Goal: Find specific page/section: Find specific page/section

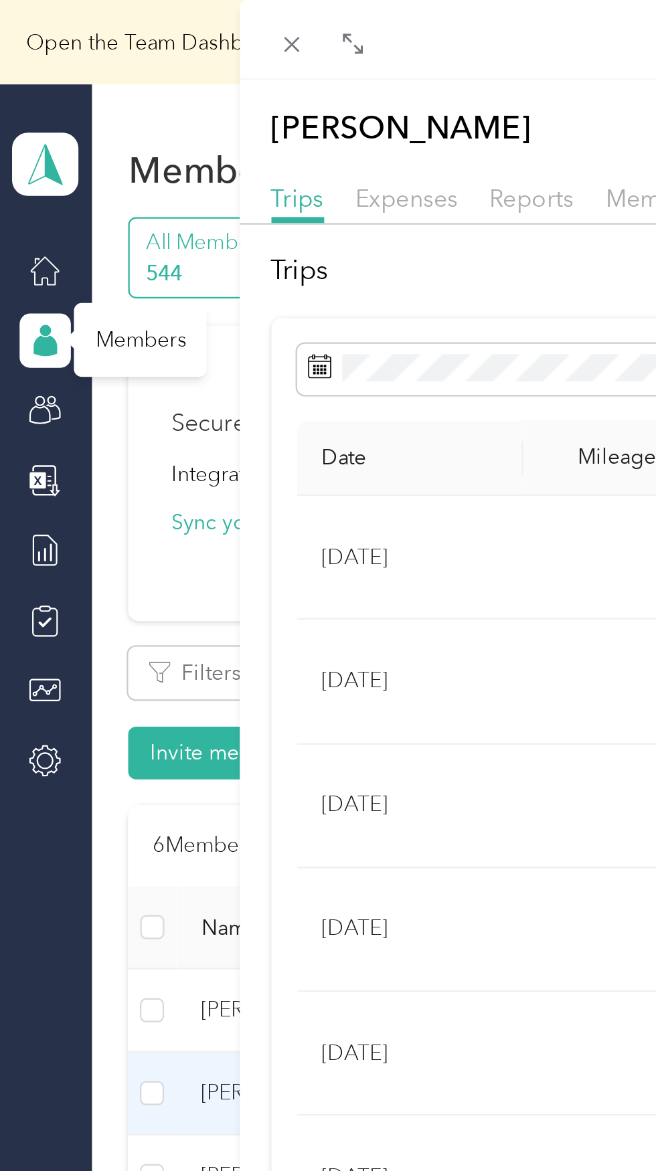
click at [60, 392] on div "Ryan Bloesch Archive Trips Expenses Reports Member info Program Rates Work hour…" at bounding box center [328, 585] width 656 height 1171
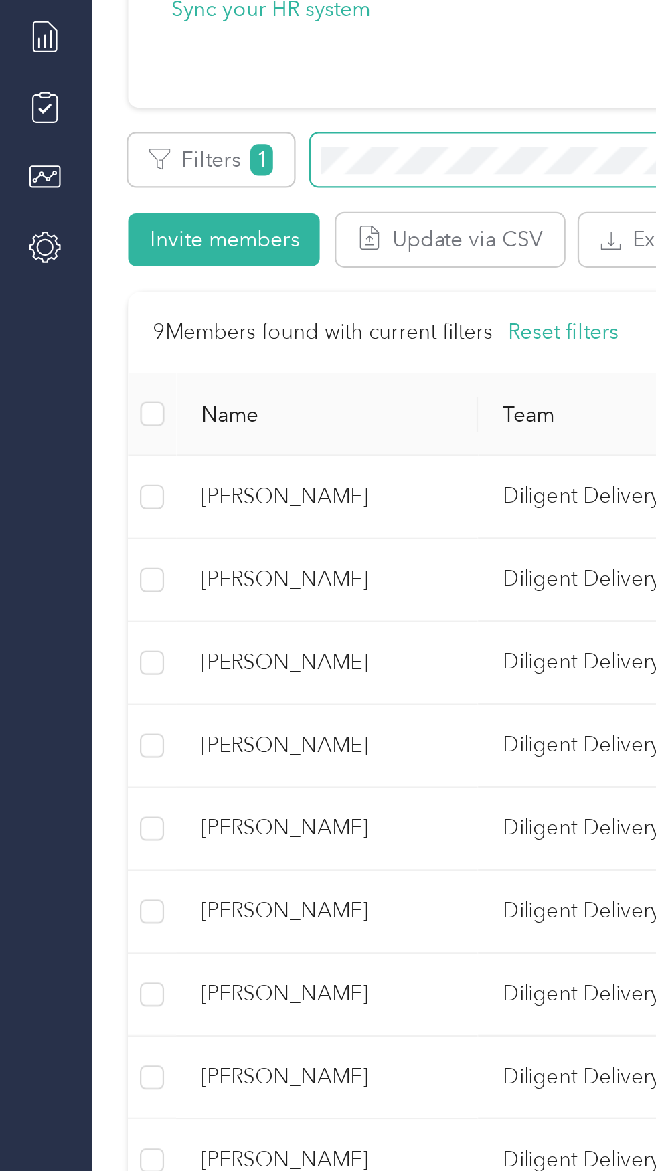
scroll to position [12, 0]
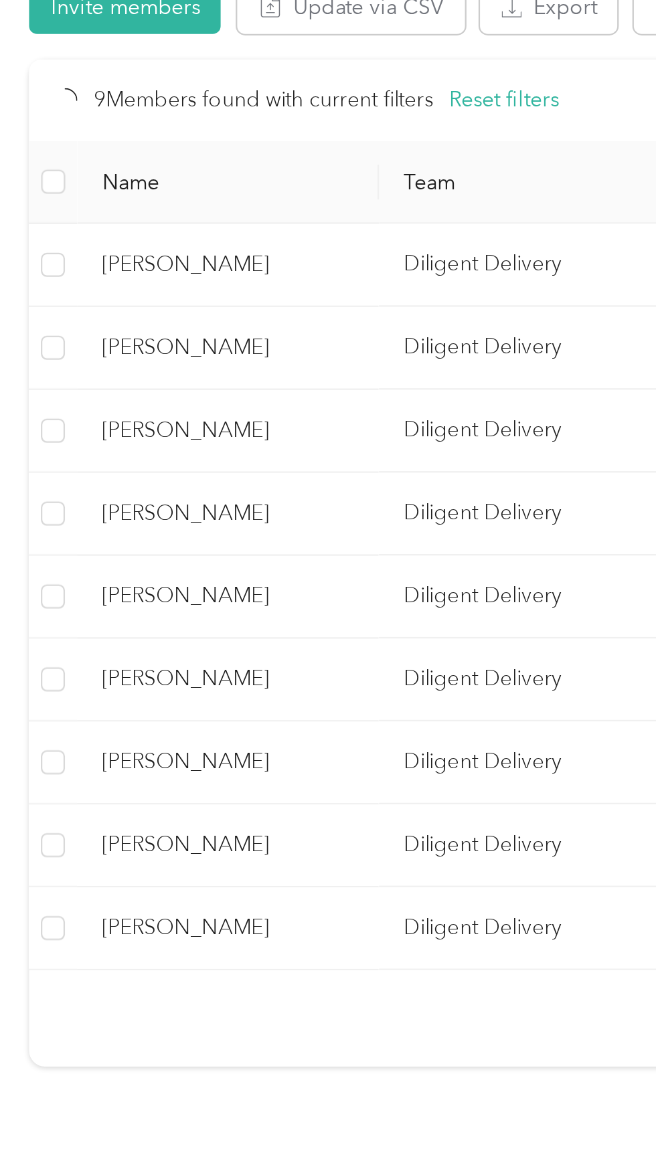
scroll to position [12, 0]
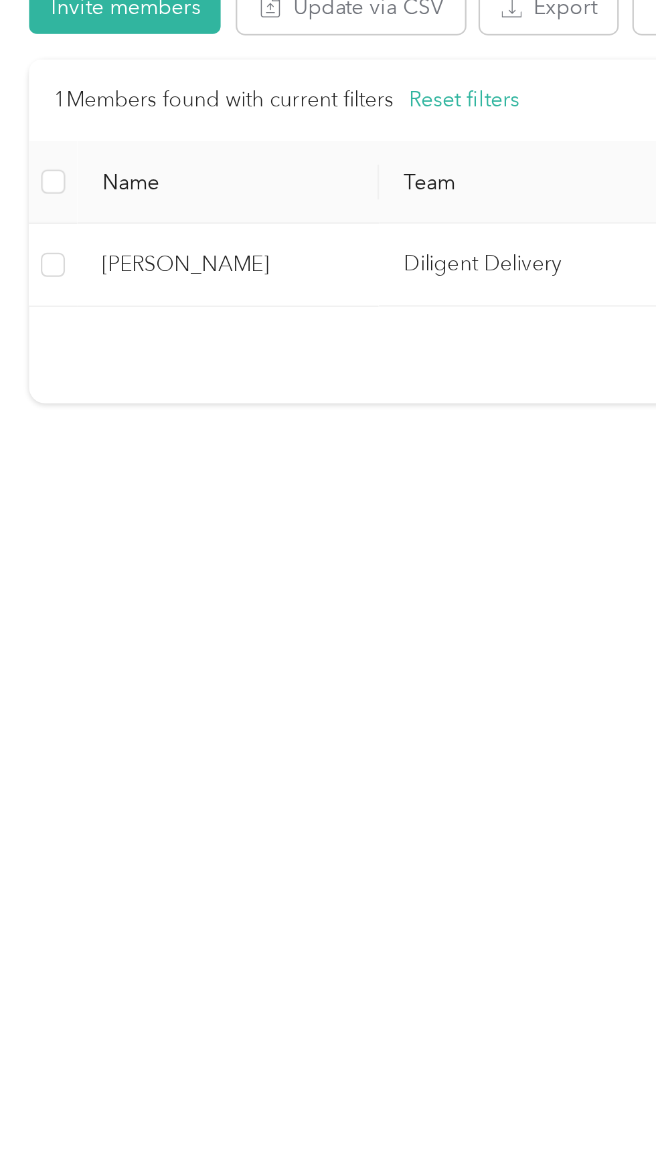
click at [245, 438] on td "Diligent Delivery" at bounding box center [279, 436] width 134 height 37
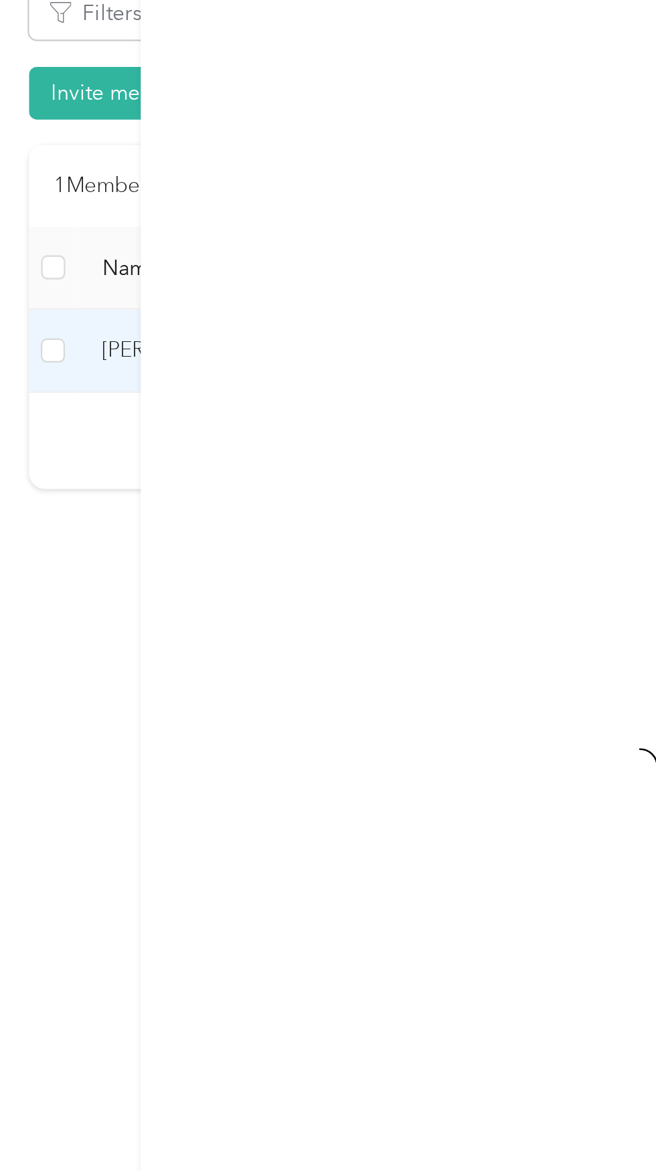
scroll to position [12, 0]
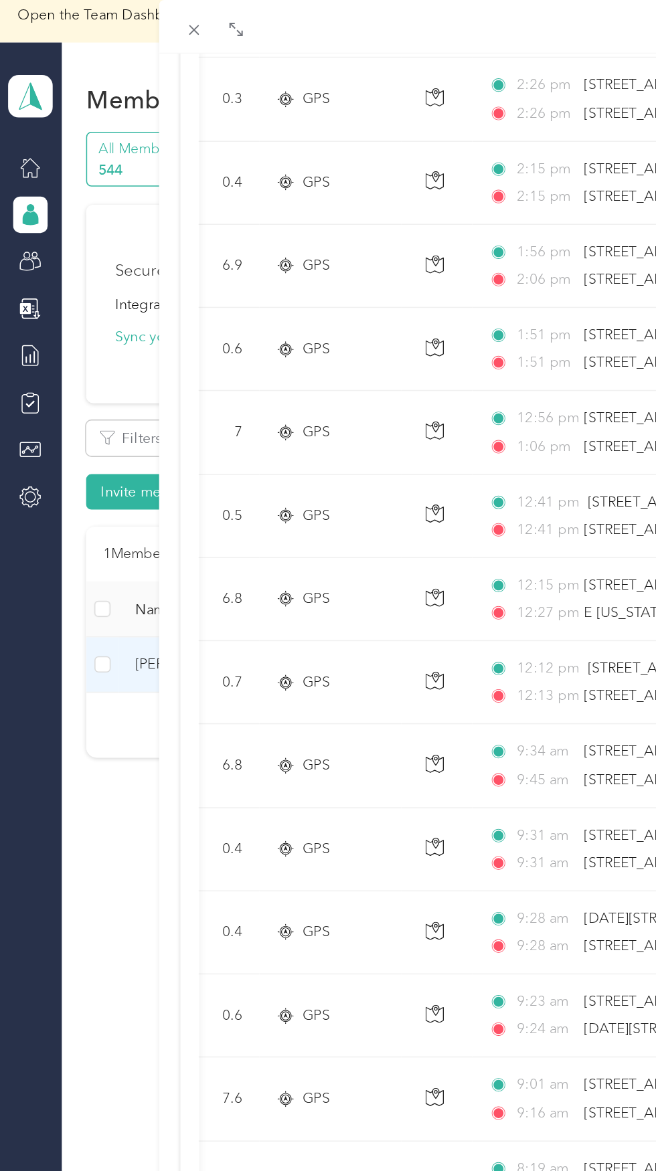
scroll to position [0, 171]
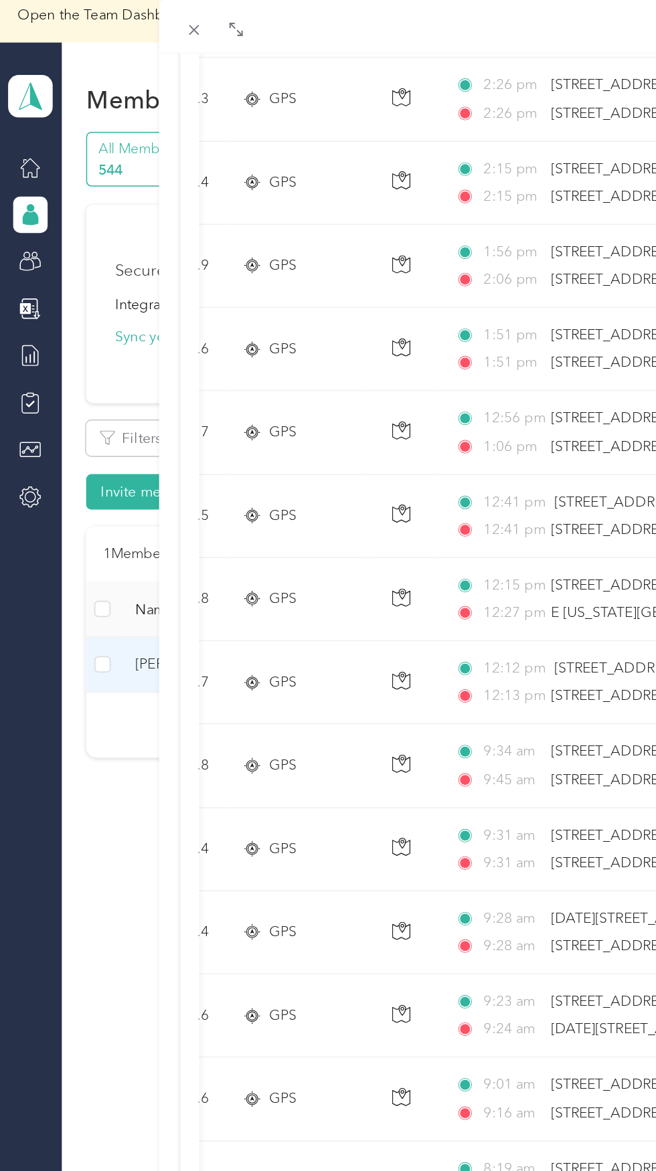
click at [62, 563] on div "Luis Aviles Archive Trips Expenses Reports Member info Program Rates Work hours…" at bounding box center [328, 585] width 656 height 1171
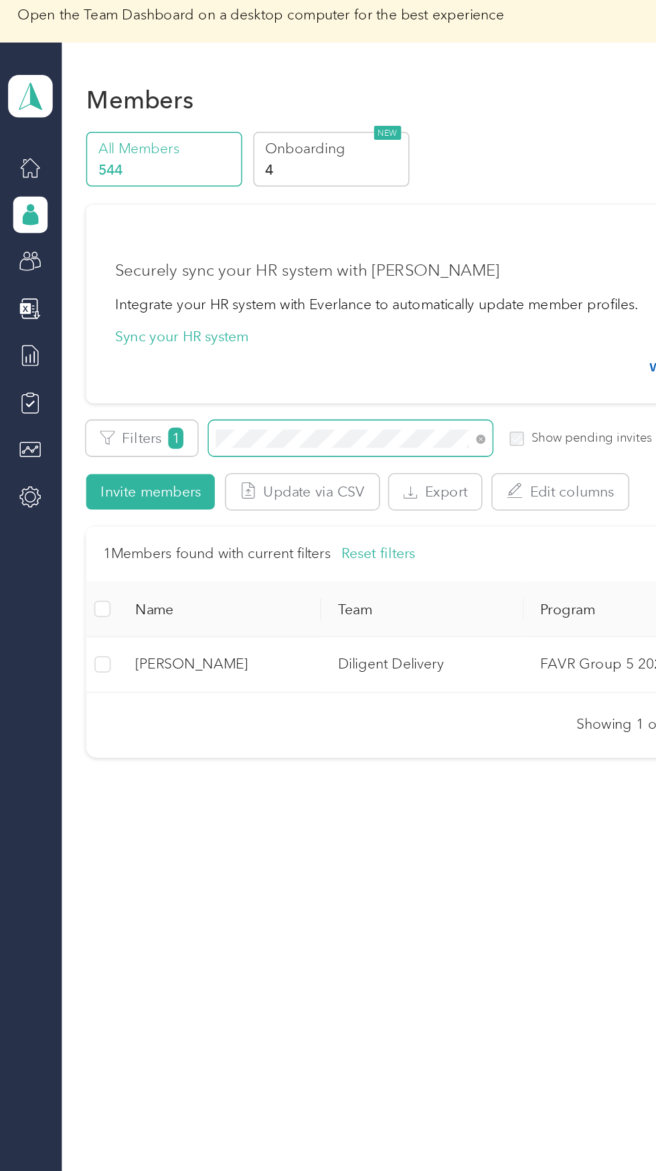
scroll to position [9, 0]
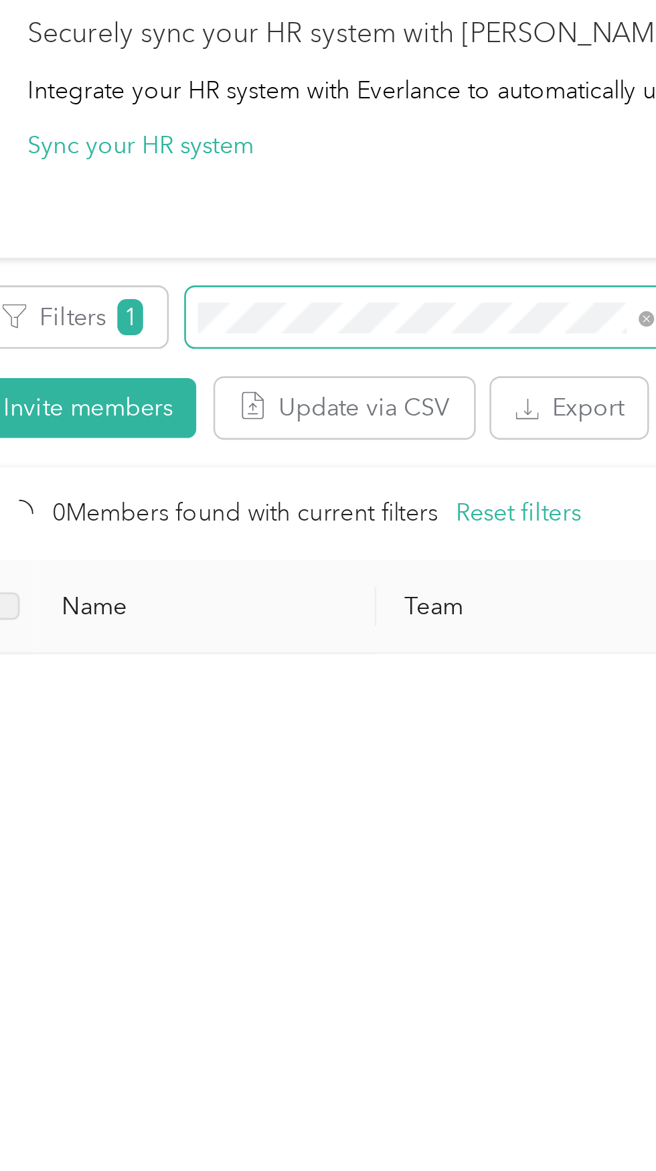
scroll to position [9, 0]
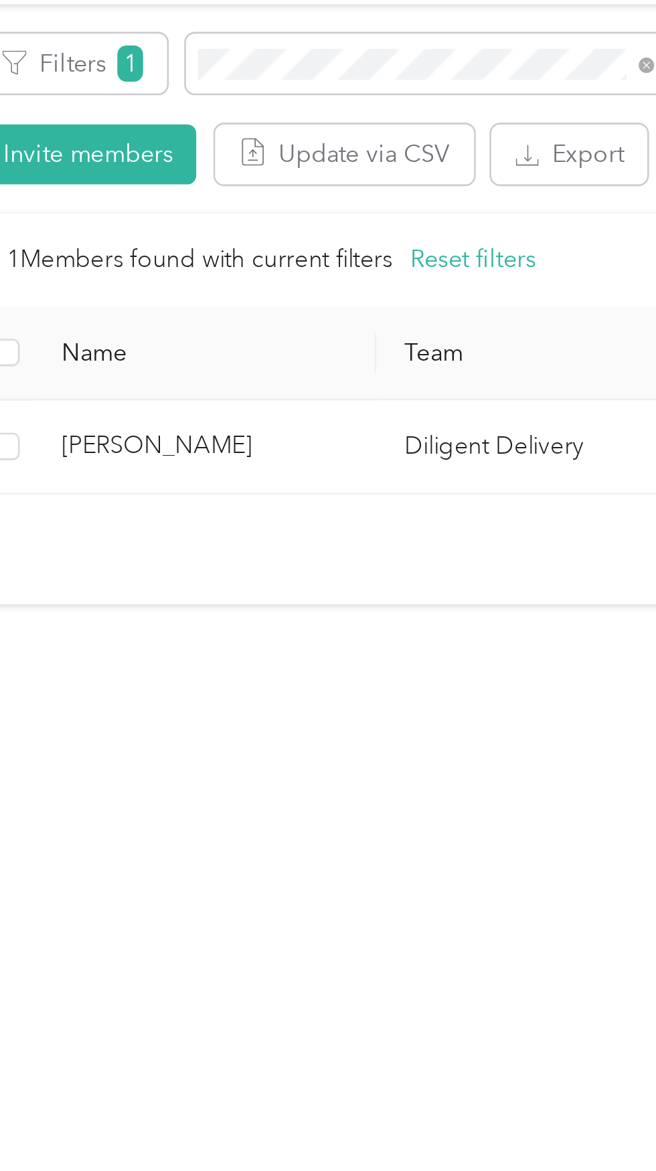
click at [191, 440] on span "[PERSON_NAME]" at bounding box center [145, 439] width 112 height 15
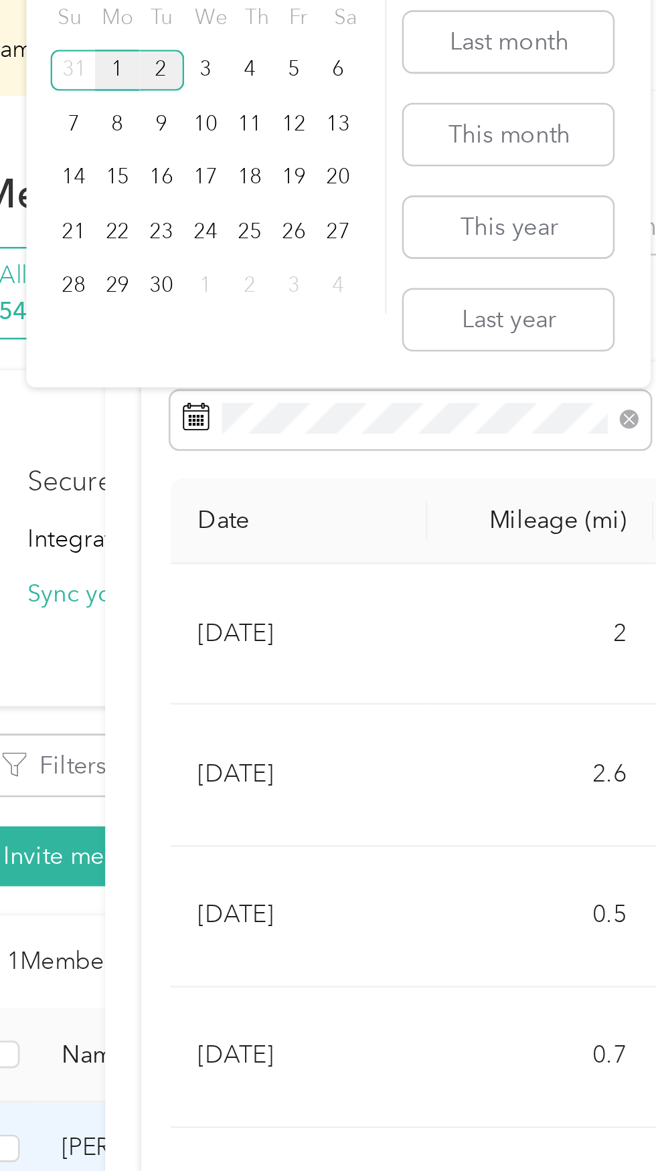
click at [112, 33] on div "1" at bounding box center [110, 27] width 17 height 17
click at [111, 31] on div "1" at bounding box center [110, 27] width 17 height 17
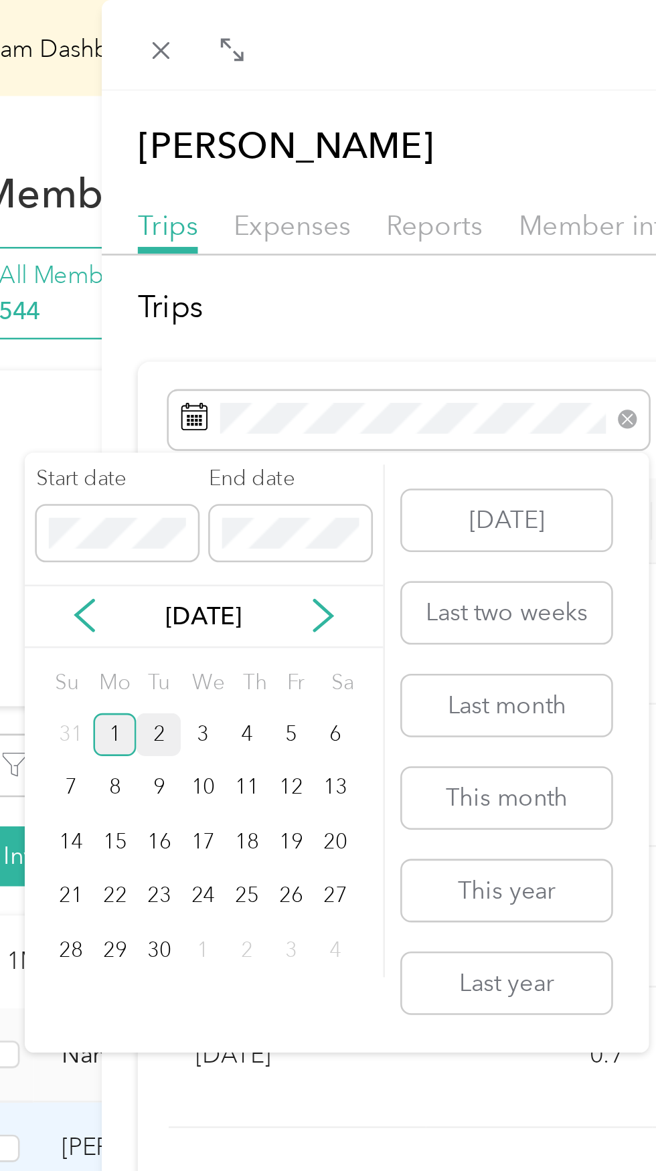
click at [110, 286] on div "1" at bounding box center [110, 286] width 17 height 17
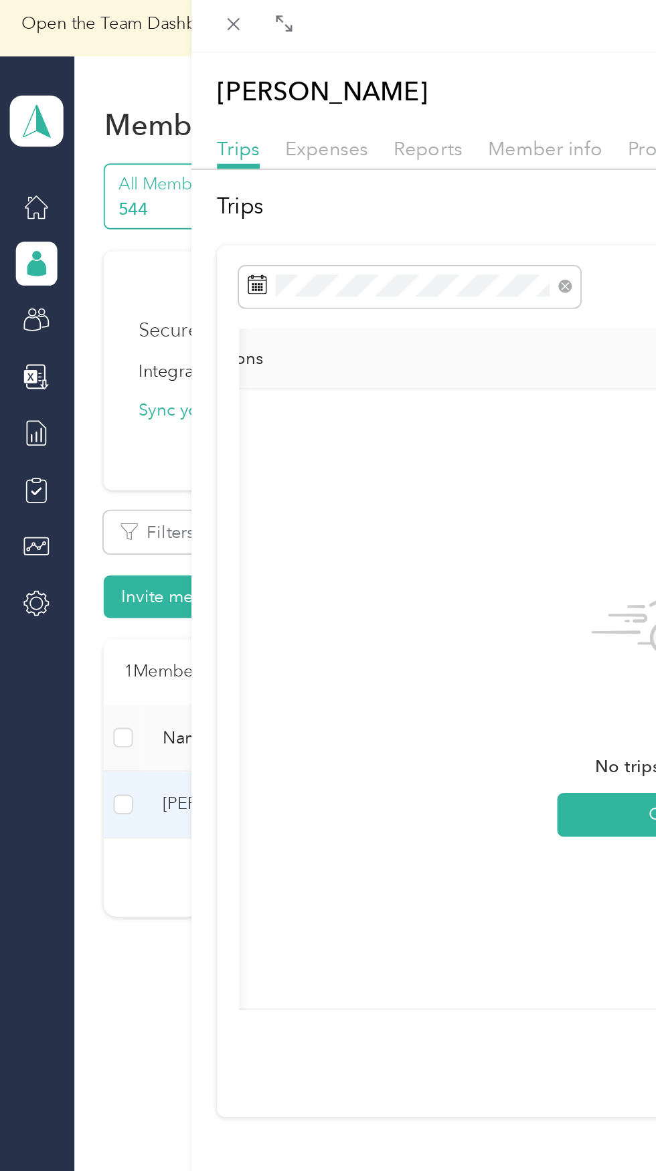
scroll to position [0, 406]
click at [52, 239] on div "[PERSON_NAME] Archive Trips Expenses Reports Member info Program Rates Work hou…" at bounding box center [328, 585] width 656 height 1171
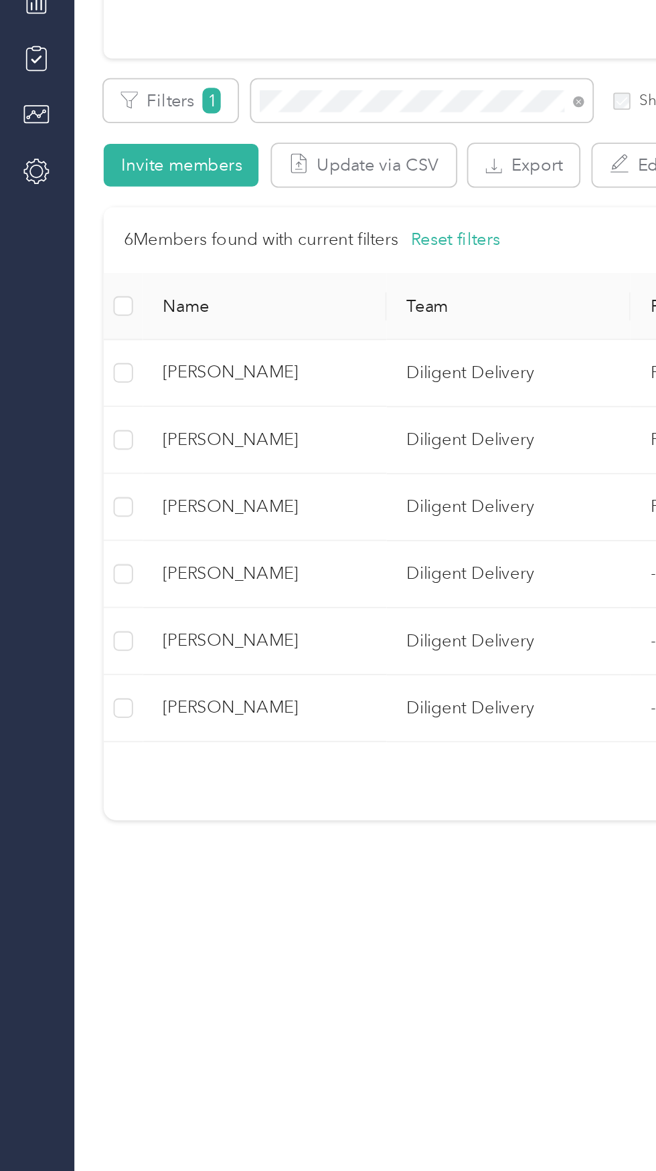
click at [229, 484] on td "Diligent Delivery" at bounding box center [279, 485] width 134 height 37
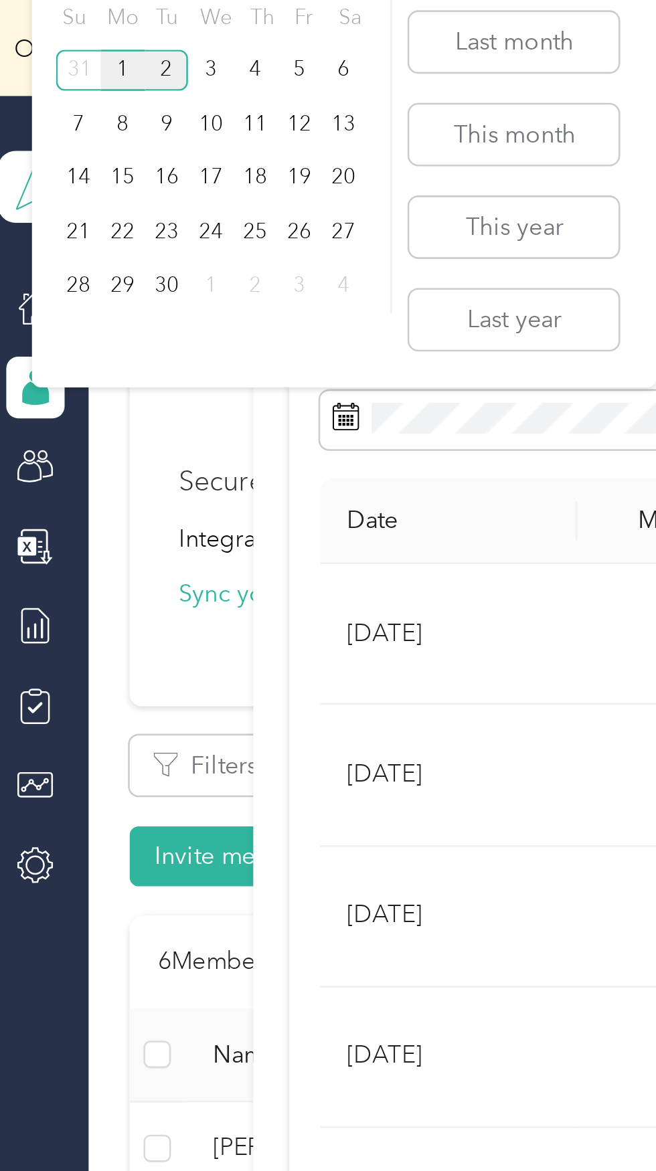
click at [54, 27] on div "1" at bounding box center [53, 27] width 17 height 17
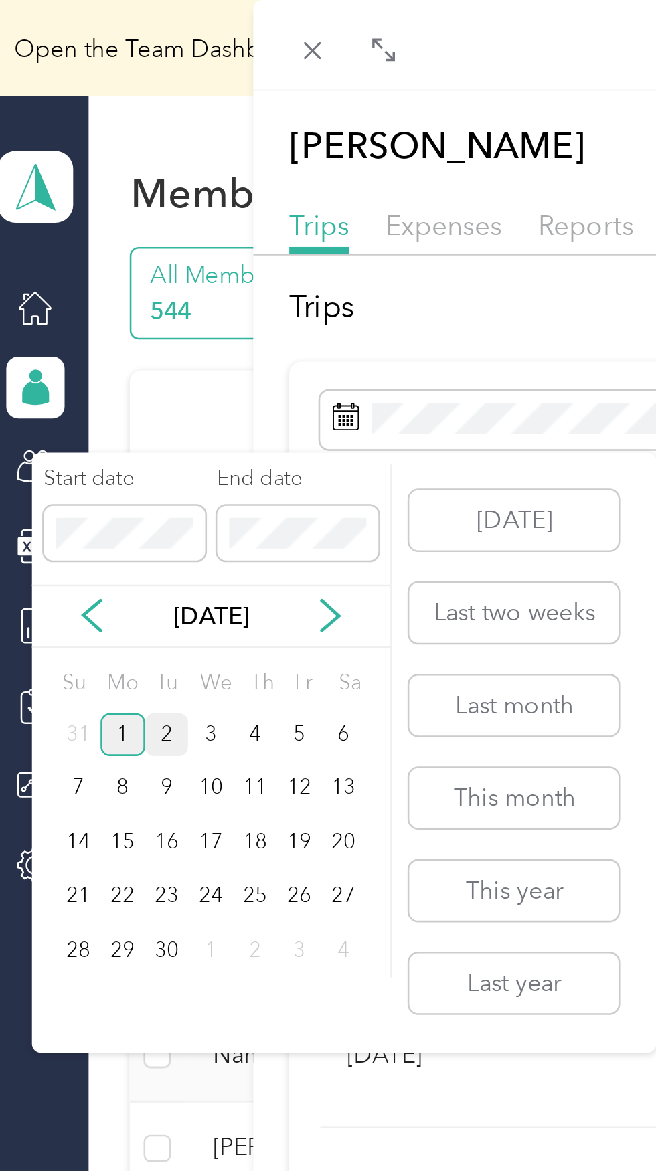
click at [60, 294] on div "1" at bounding box center [53, 286] width 17 height 17
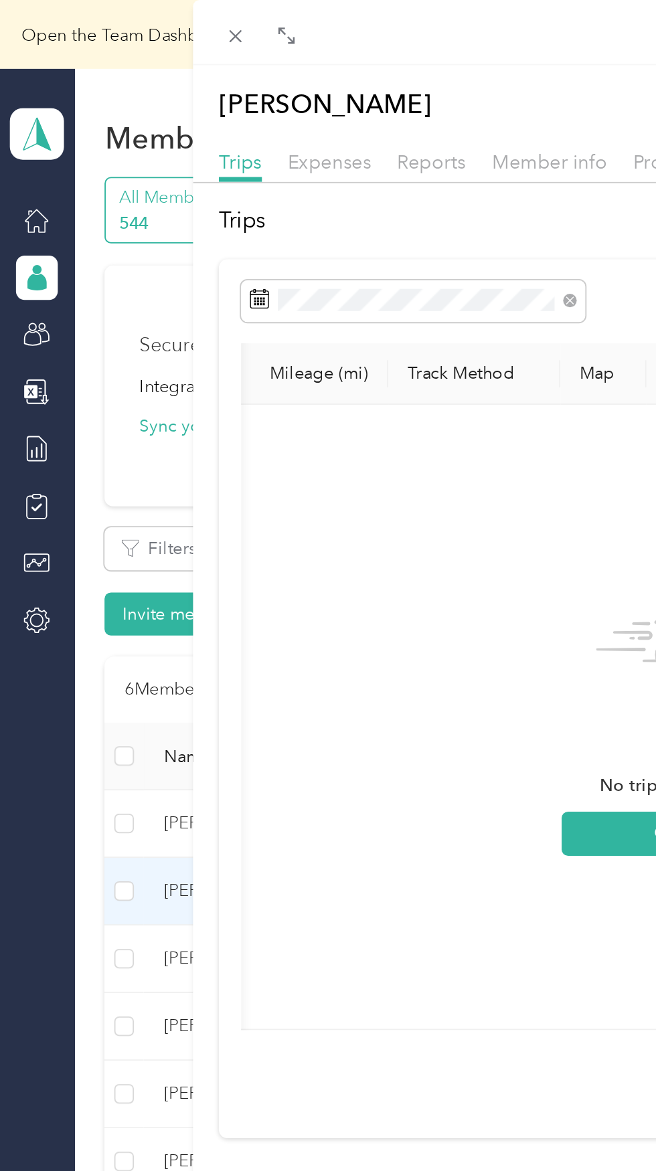
scroll to position [0, 109]
